Goal: Task Accomplishment & Management: Use online tool/utility

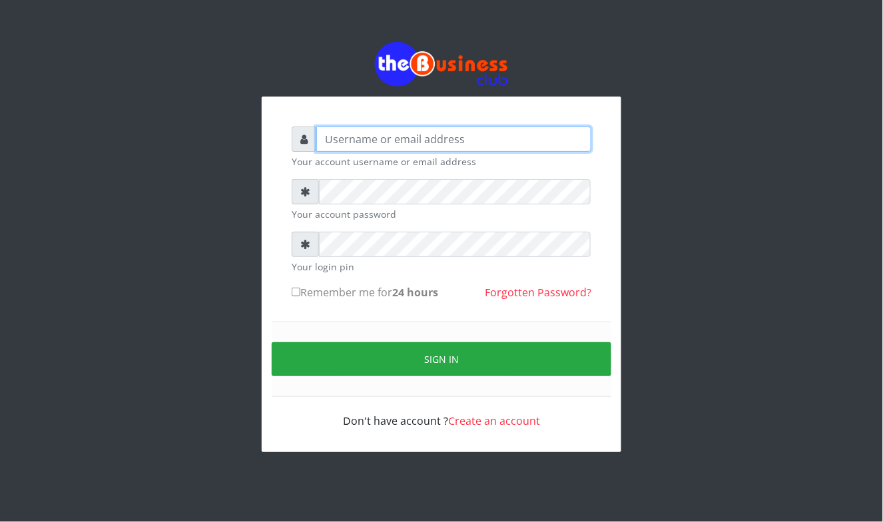
type input "Mavincio"
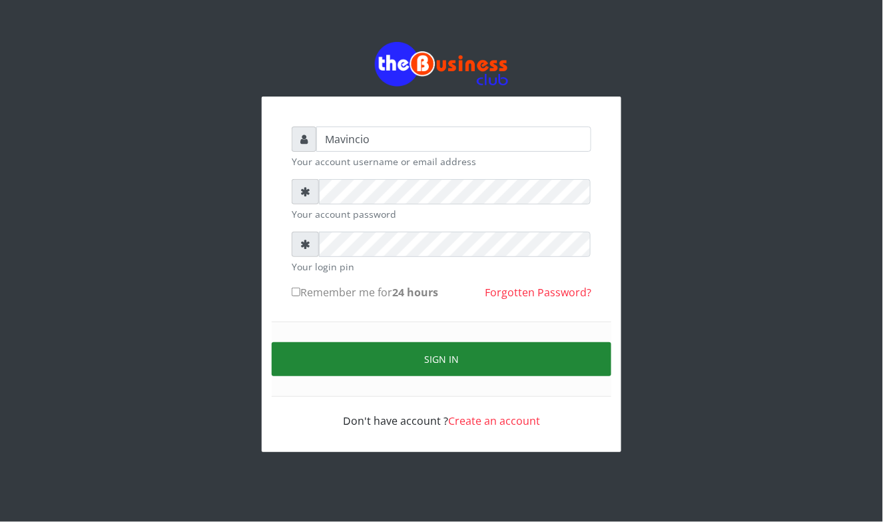
click at [415, 362] on button "Sign in" at bounding box center [442, 359] width 340 height 34
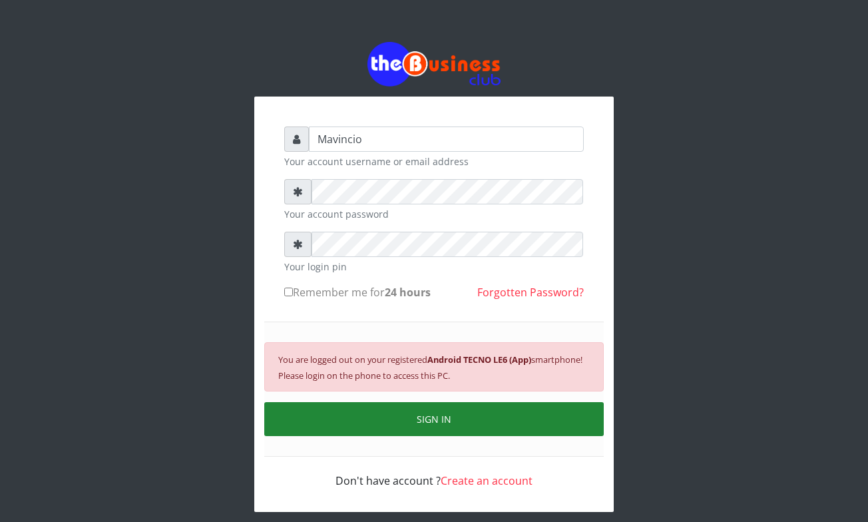
click at [417, 419] on button "SIGN IN" at bounding box center [434, 419] width 340 height 34
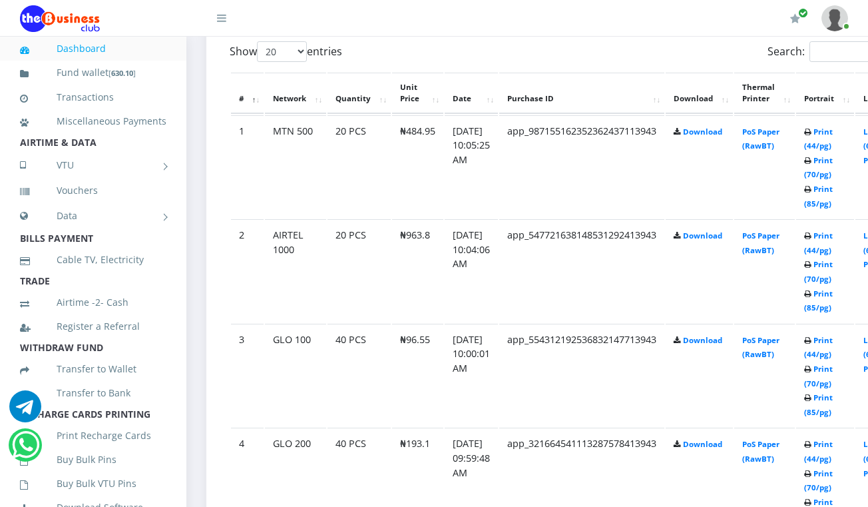
scroll to position [691, 0]
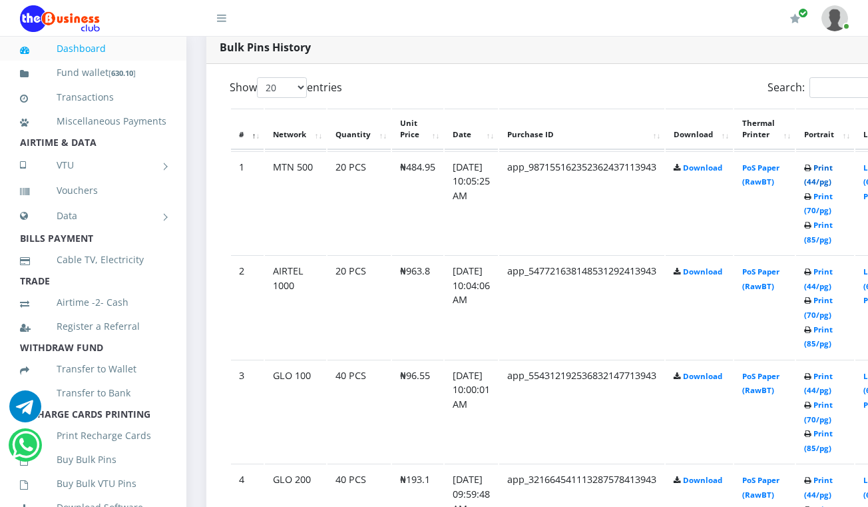
click at [833, 168] on link "Print (44/pg)" at bounding box center [818, 174] width 29 height 25
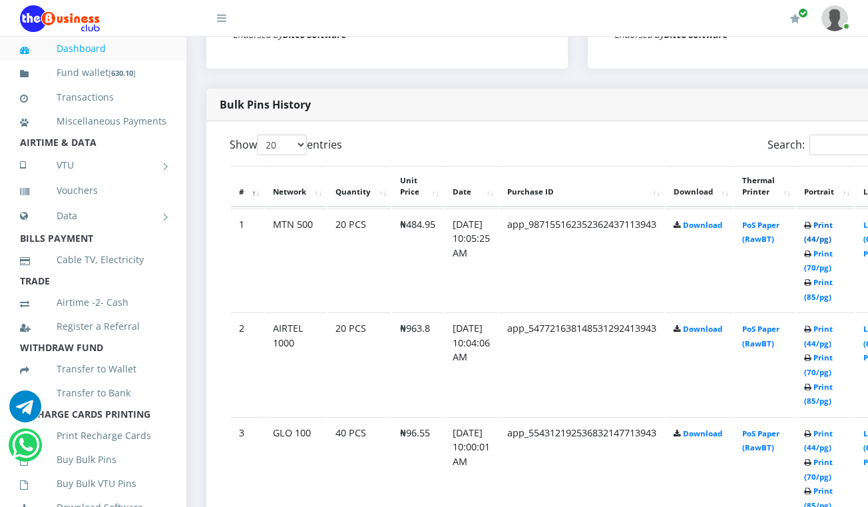
click at [832, 226] on link "Print (44/pg)" at bounding box center [818, 232] width 29 height 25
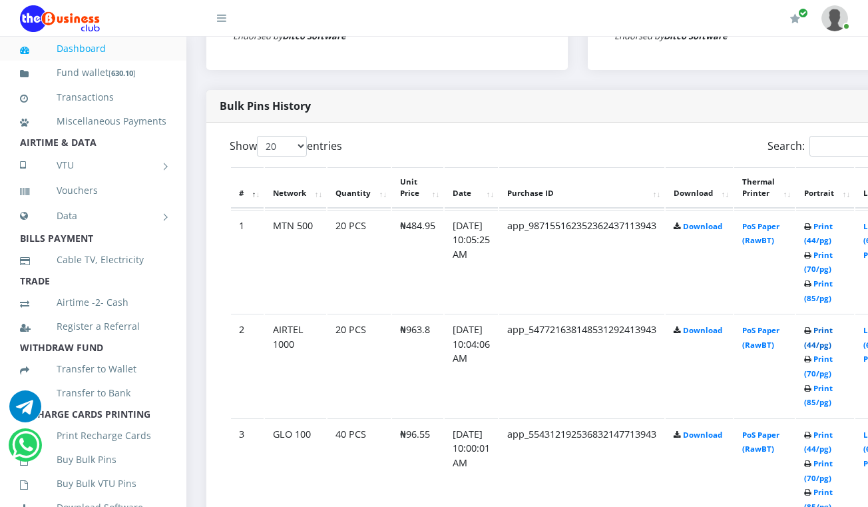
click at [832, 331] on link "Print (44/pg)" at bounding box center [818, 337] width 29 height 25
click at [826, 435] on link "Print (44/pg)" at bounding box center [818, 441] width 29 height 25
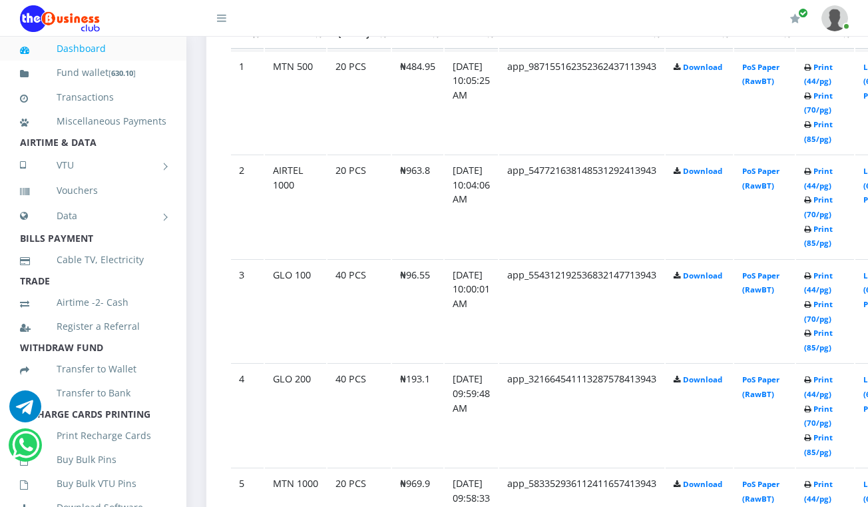
scroll to position [810, 0]
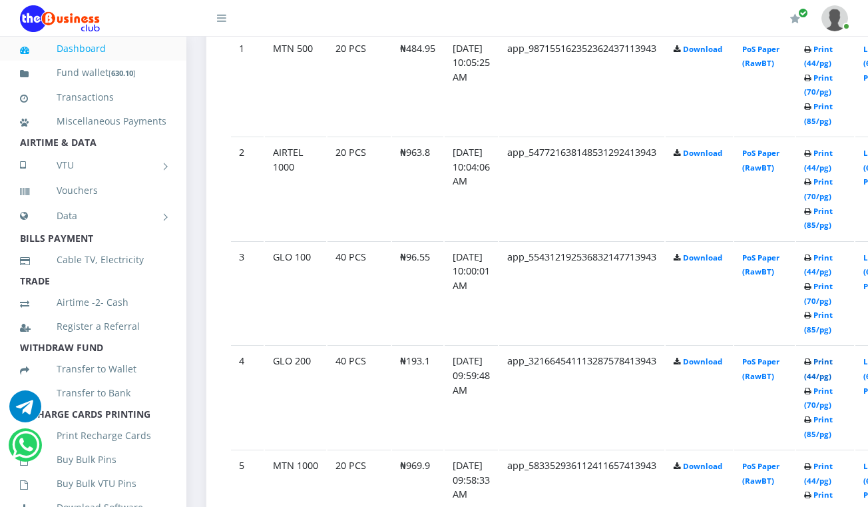
click at [831, 361] on link "Print (44/pg)" at bounding box center [818, 368] width 29 height 25
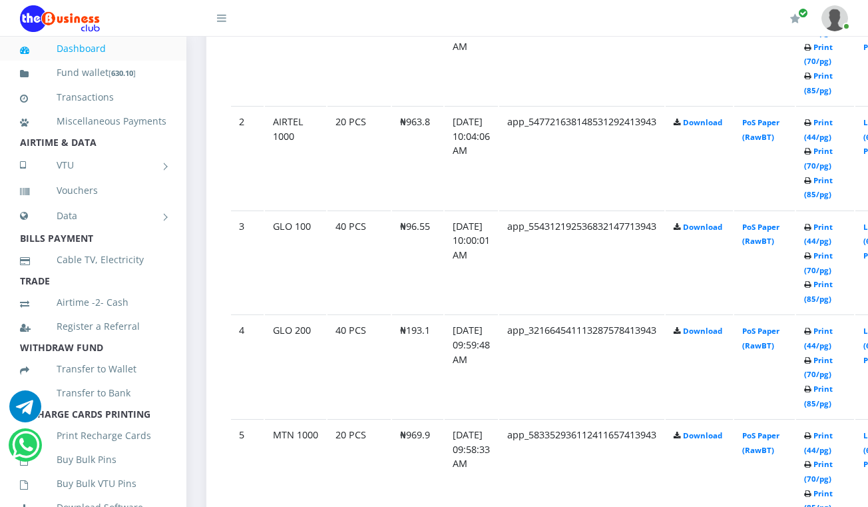
scroll to position [810, 0]
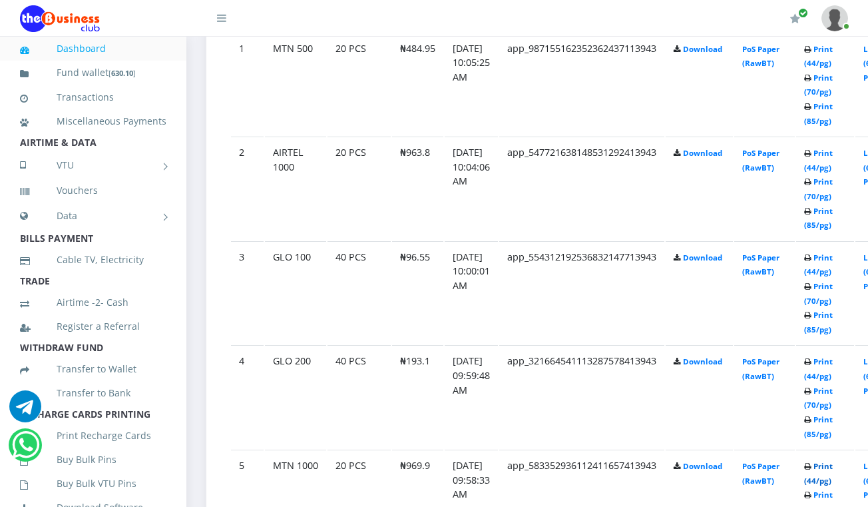
click at [833, 467] on link "Print (44/pg)" at bounding box center [818, 473] width 29 height 25
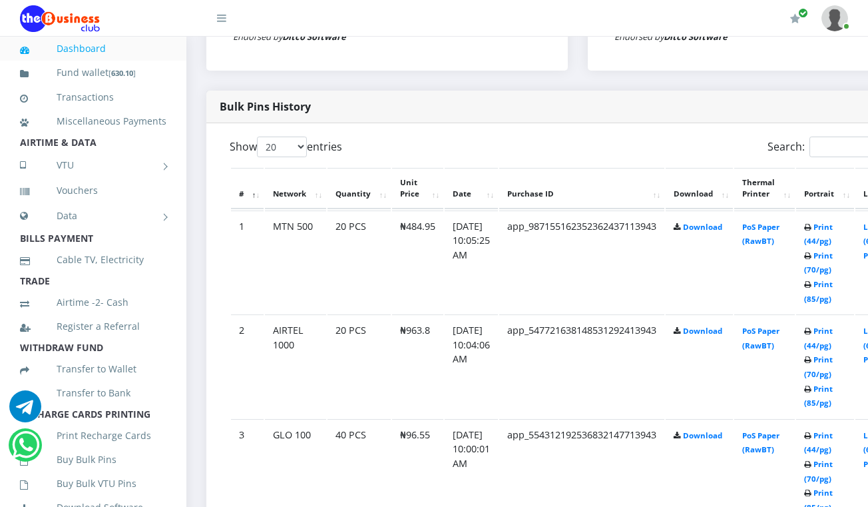
scroll to position [597, 0]
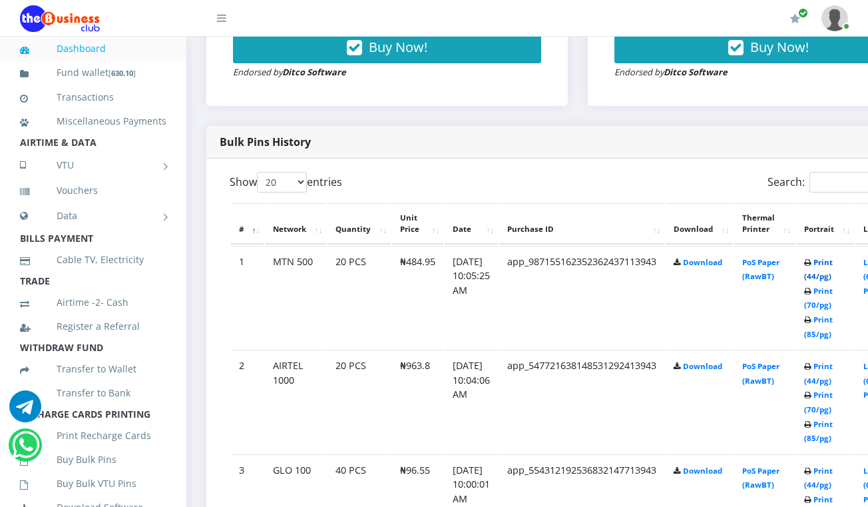
click at [833, 262] on link "Print (44/pg)" at bounding box center [818, 269] width 29 height 25
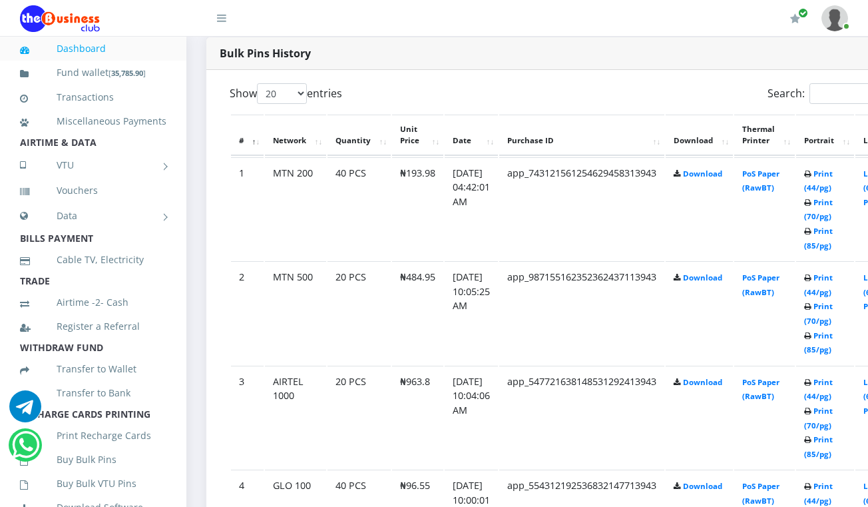
scroll to position [597, 0]
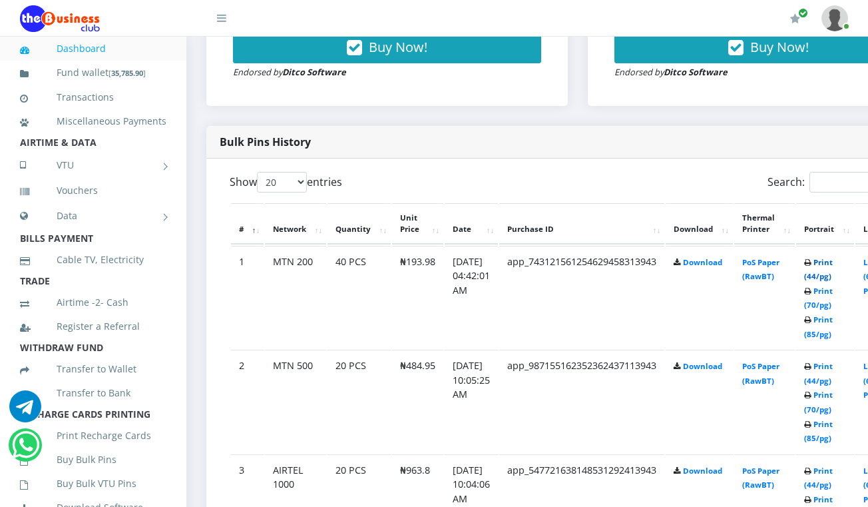
click at [833, 262] on link "Print (44/pg)" at bounding box center [818, 269] width 29 height 25
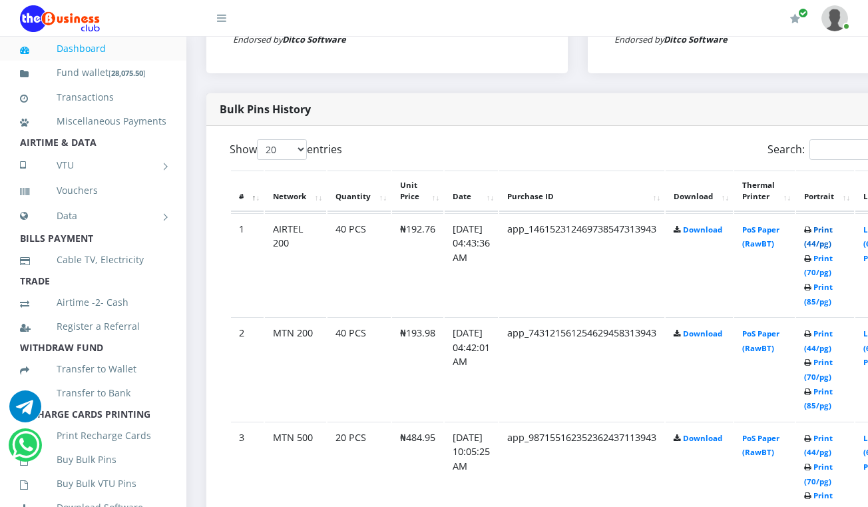
scroll to position [597, 0]
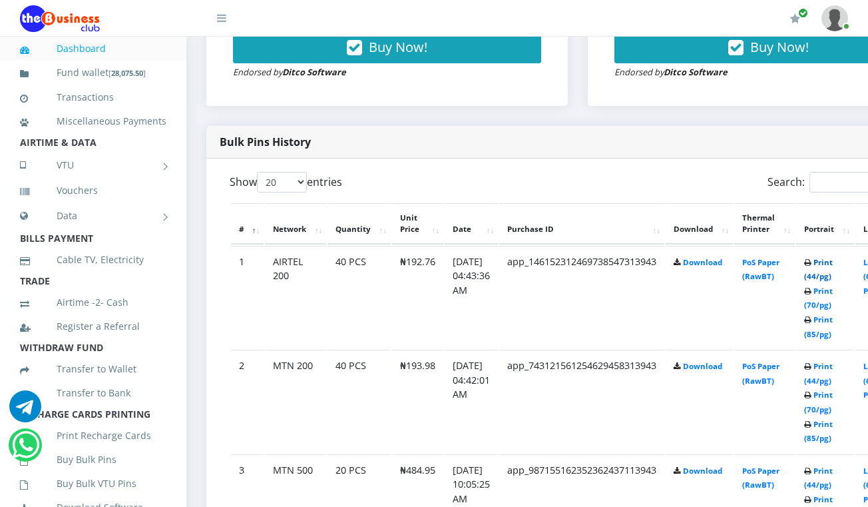
click at [833, 262] on link "Print (44/pg)" at bounding box center [818, 269] width 29 height 25
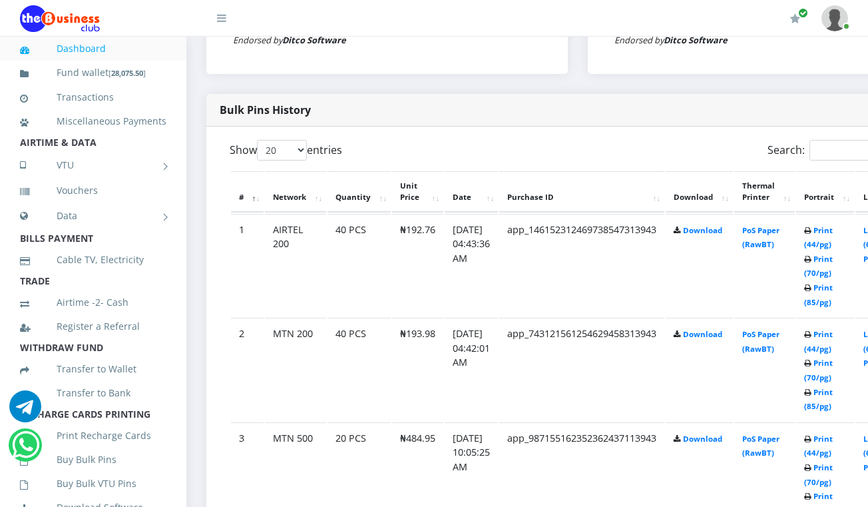
scroll to position [597, 0]
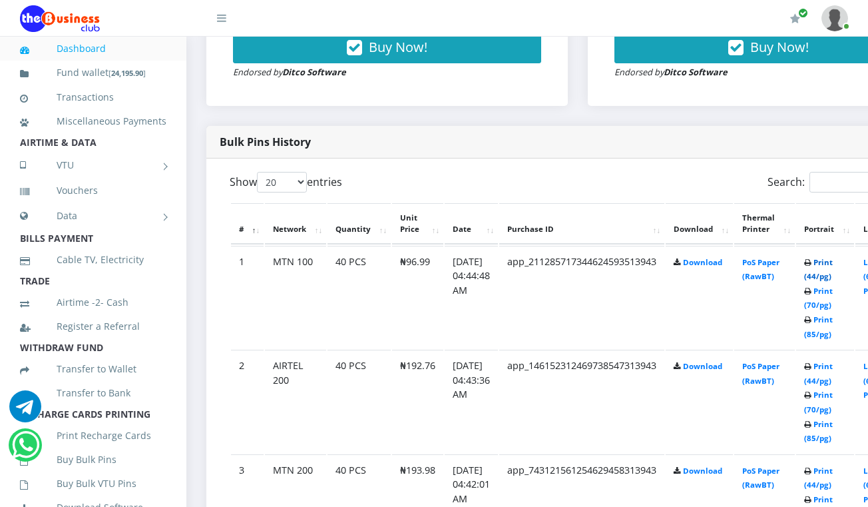
click at [827, 265] on link "Print (44/pg)" at bounding box center [818, 269] width 29 height 25
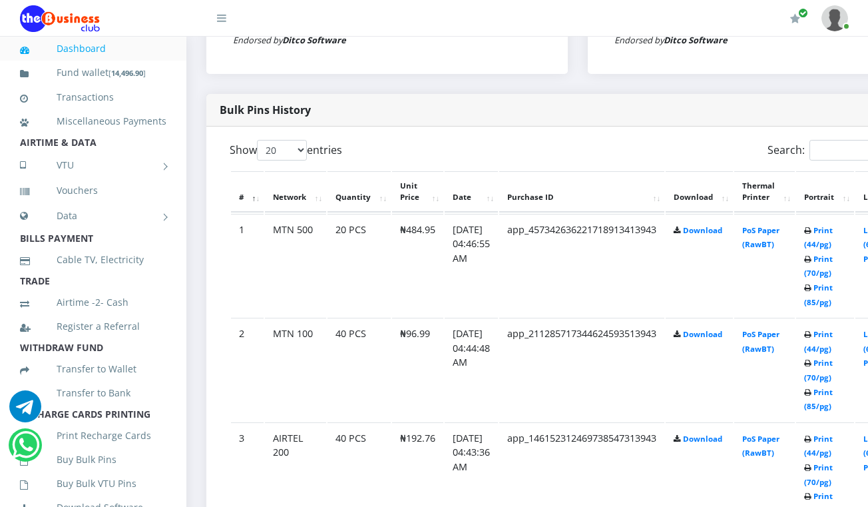
scroll to position [597, 0]
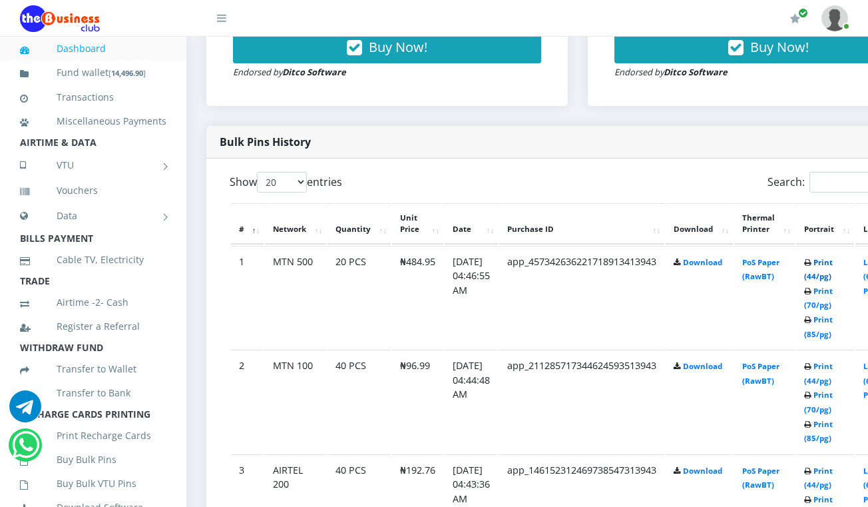
click at [833, 265] on link "Print (44/pg)" at bounding box center [818, 269] width 29 height 25
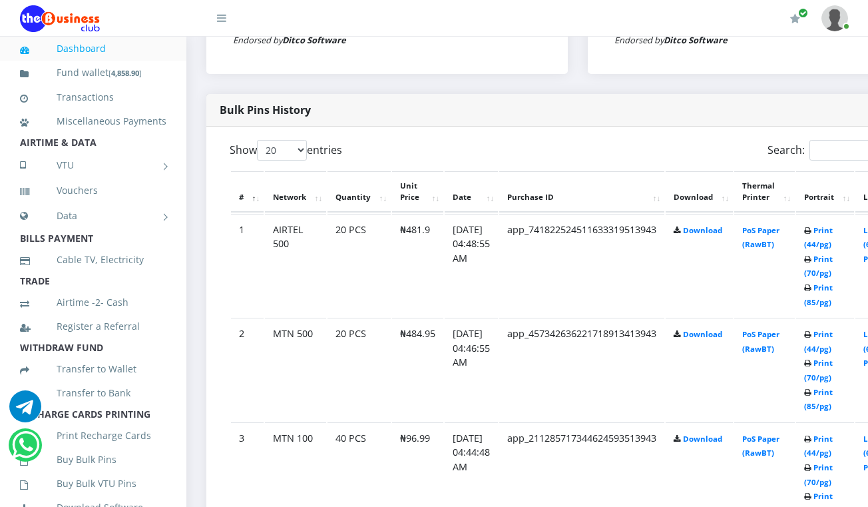
scroll to position [597, 0]
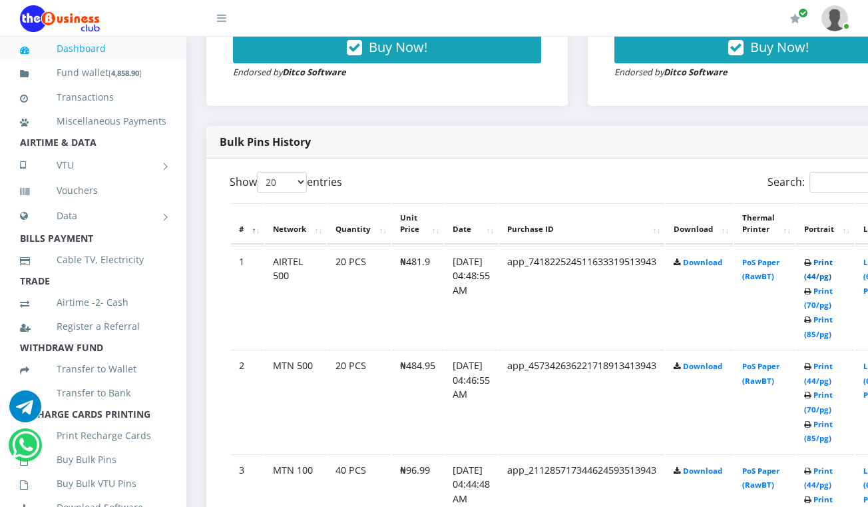
click at [832, 264] on link "Print (44/pg)" at bounding box center [818, 269] width 29 height 25
